Goal: Find specific page/section: Find specific page/section

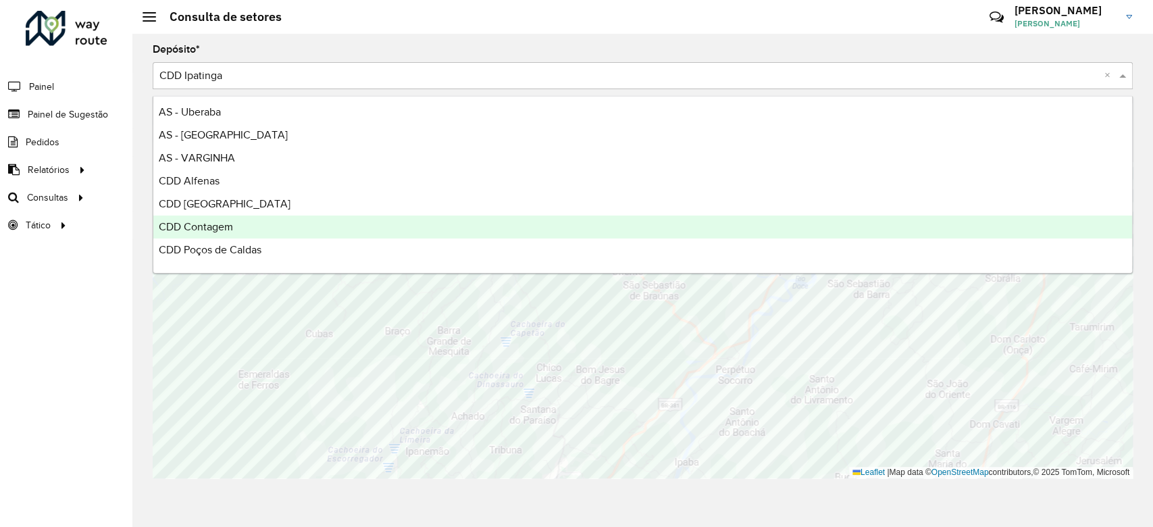
scroll to position [180, 0]
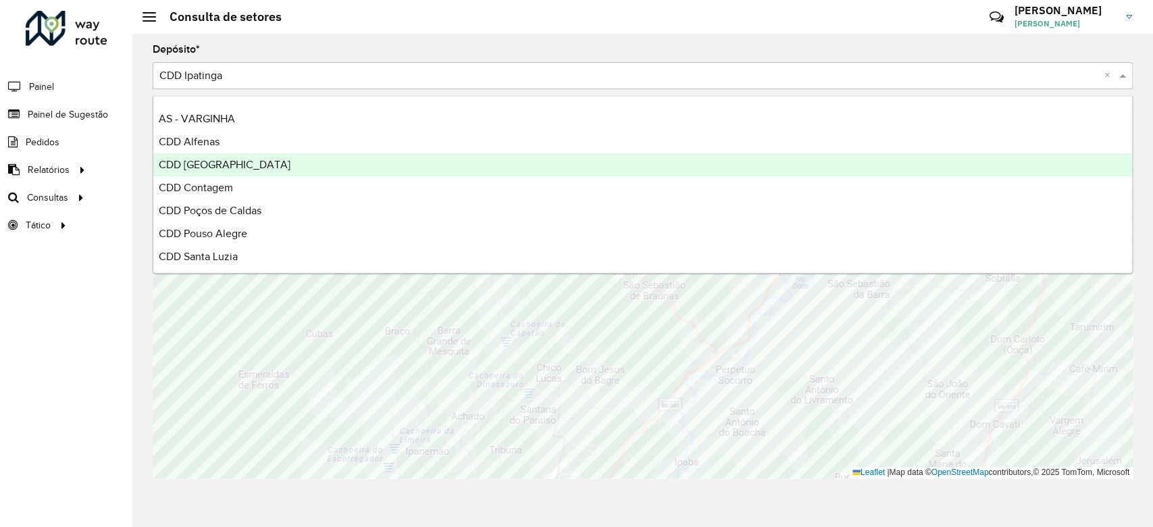
click at [284, 165] on div "CDD Belo Horizonte" at bounding box center [642, 164] width 978 height 23
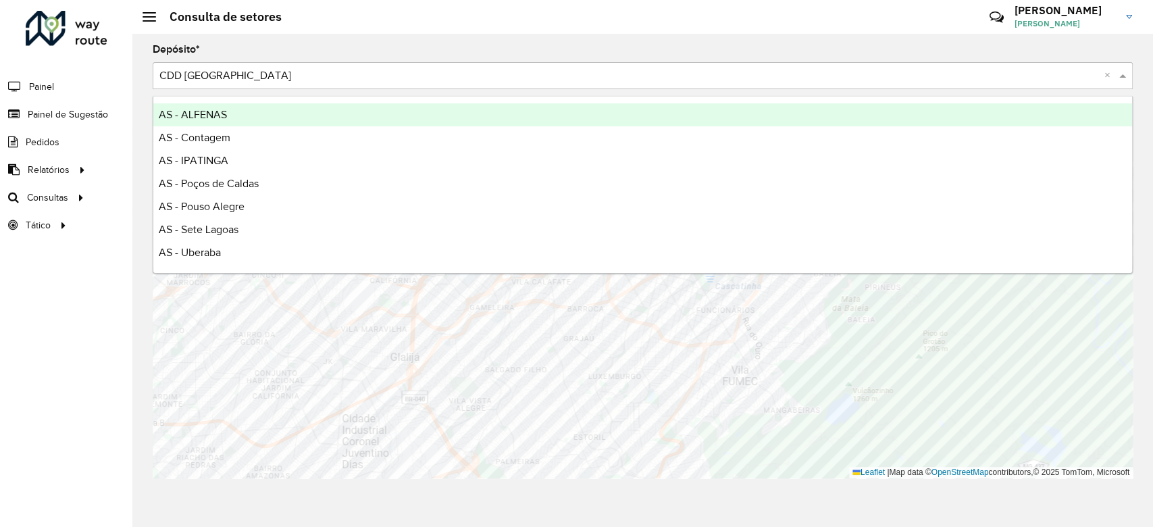
click at [308, 64] on div "Selecione um depósito × CDD Belo Horizonte ×" at bounding box center [643, 75] width 980 height 27
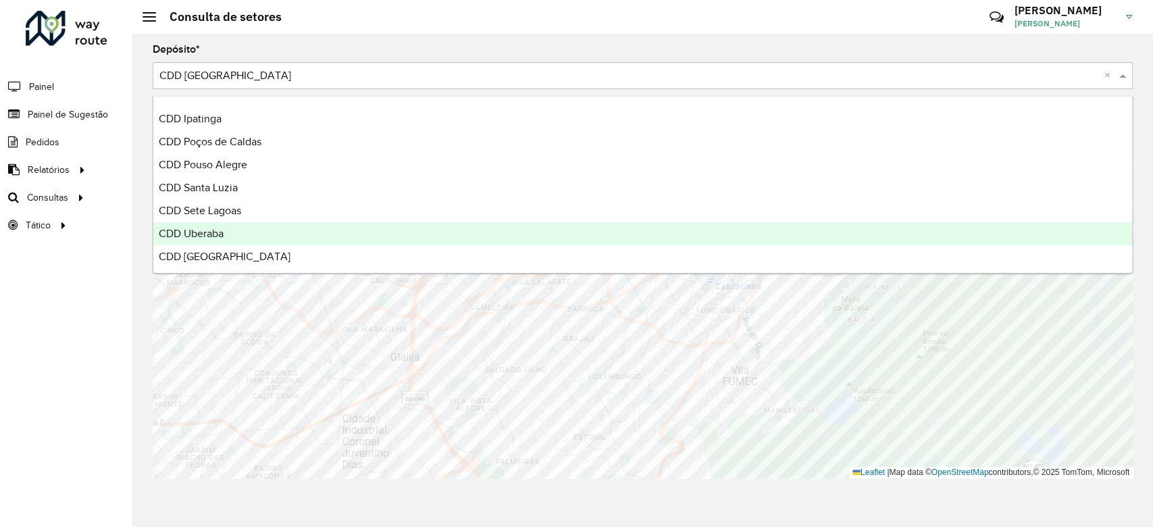
scroll to position [270, 0]
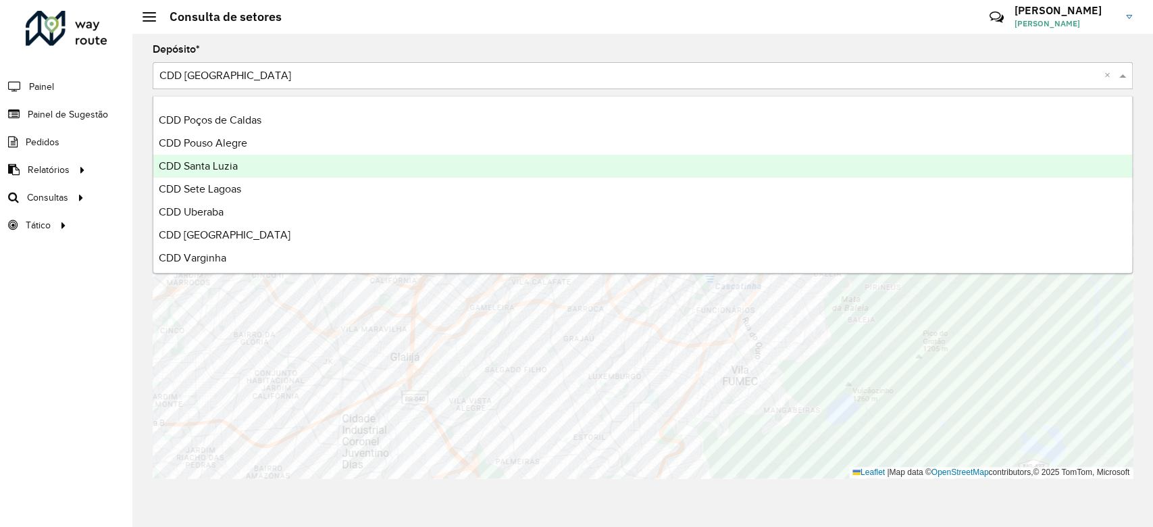
click at [290, 161] on div "CDD Santa Luzia" at bounding box center [642, 166] width 978 height 23
